Goal: Find specific page/section: Find specific page/section

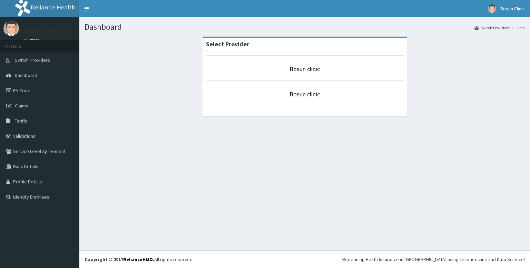
click at [27, 89] on link "PA Code" at bounding box center [39, 90] width 79 height 15
drag, startPoint x: 0, startPoint y: 0, endPoint x: 27, endPoint y: 89, distance: 93.3
click at [27, 89] on link "PA Code" at bounding box center [39, 90] width 79 height 15
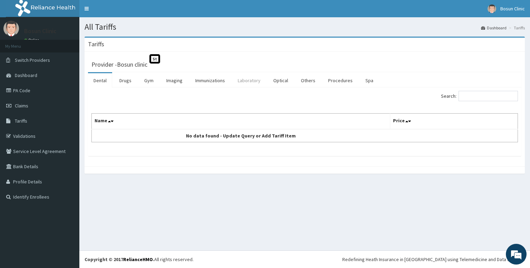
click at [256, 79] on link "Laboratory" at bounding box center [249, 80] width 34 height 14
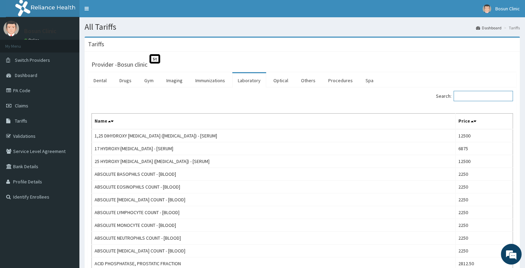
click at [460, 95] on input "Search:" at bounding box center [482, 96] width 59 height 10
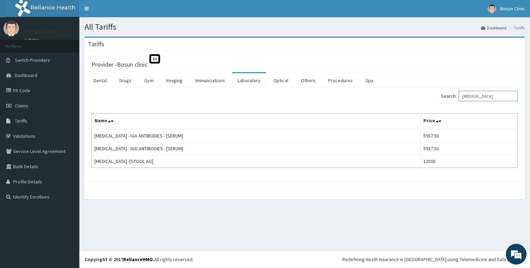
type input "[MEDICAL_DATA]"
